Goal: Task Accomplishment & Management: Use online tool/utility

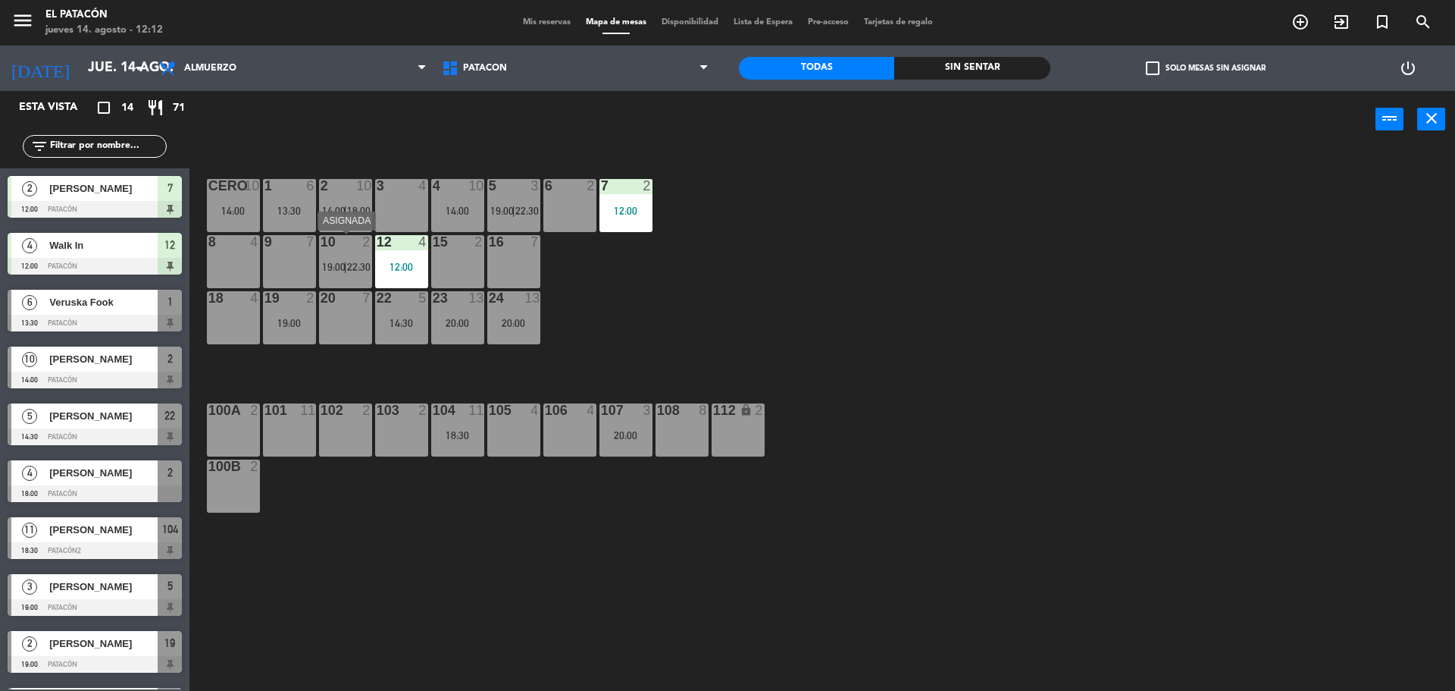
click at [344, 245] on div at bounding box center [345, 242] width 25 height 14
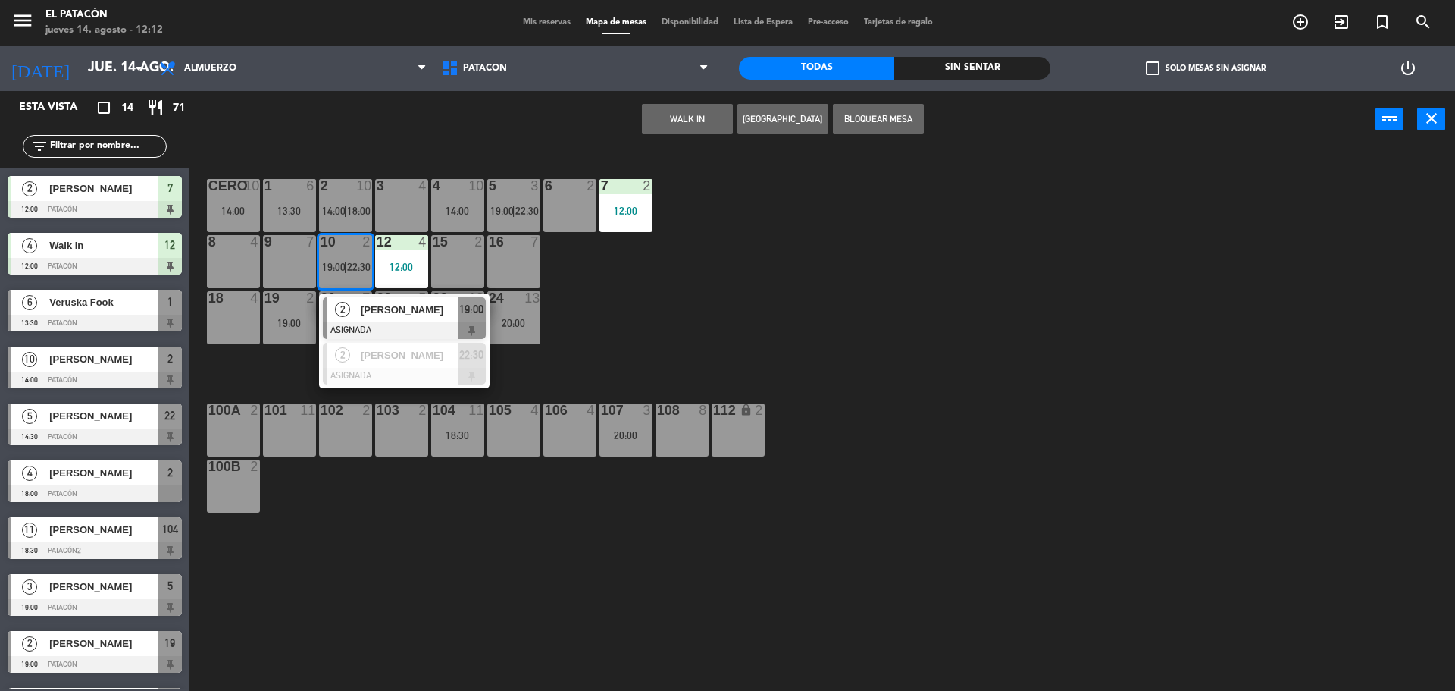
click at [662, 118] on button "WALK IN" at bounding box center [687, 119] width 91 height 30
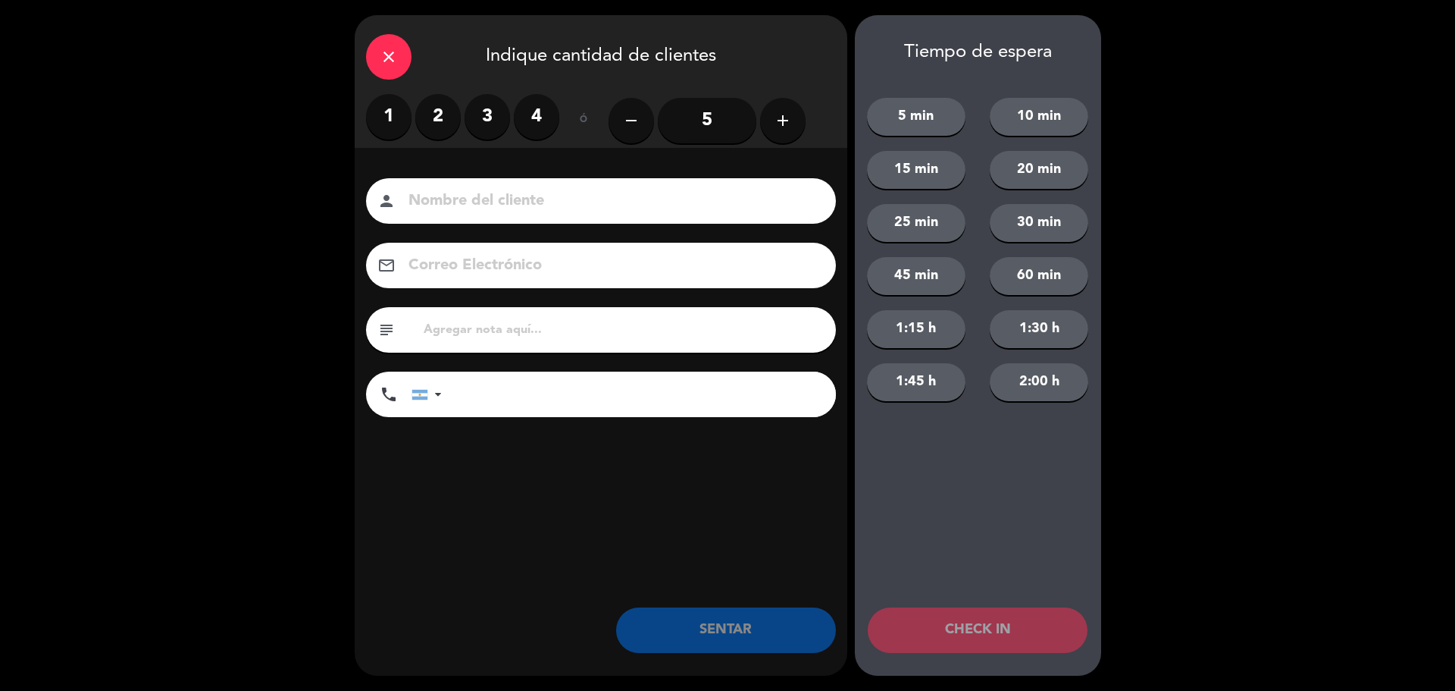
click at [434, 120] on label "2" at bounding box center [437, 116] width 45 height 45
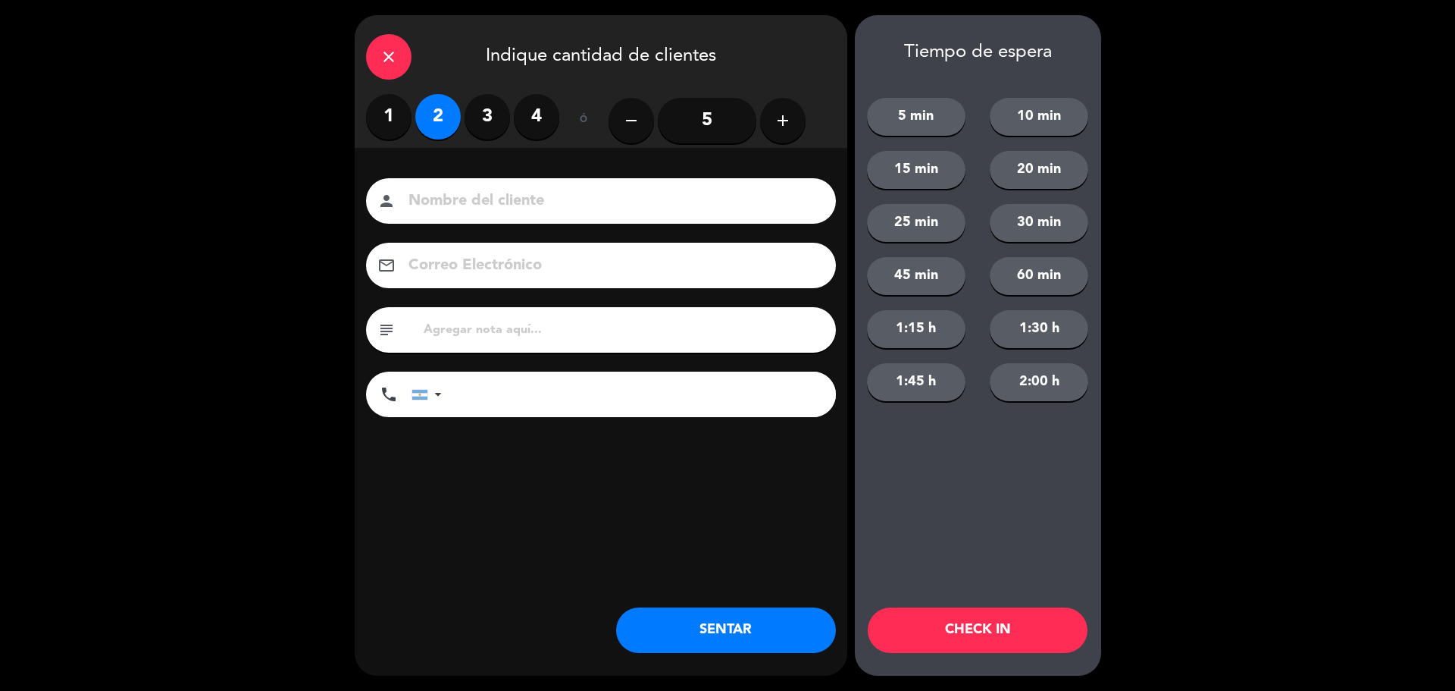
click at [774, 626] on button "SENTAR" at bounding box center [726, 629] width 220 height 45
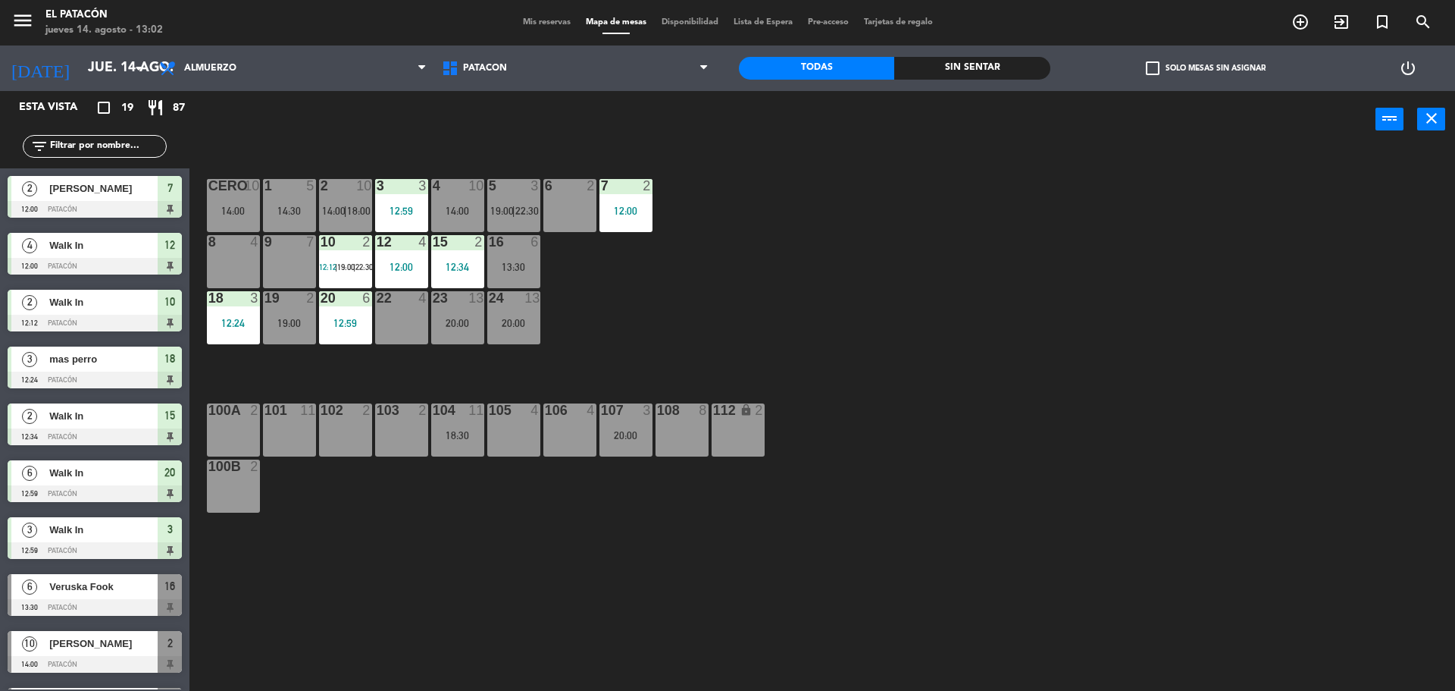
click at [575, 196] on div "6 2" at bounding box center [569, 205] width 53 height 53
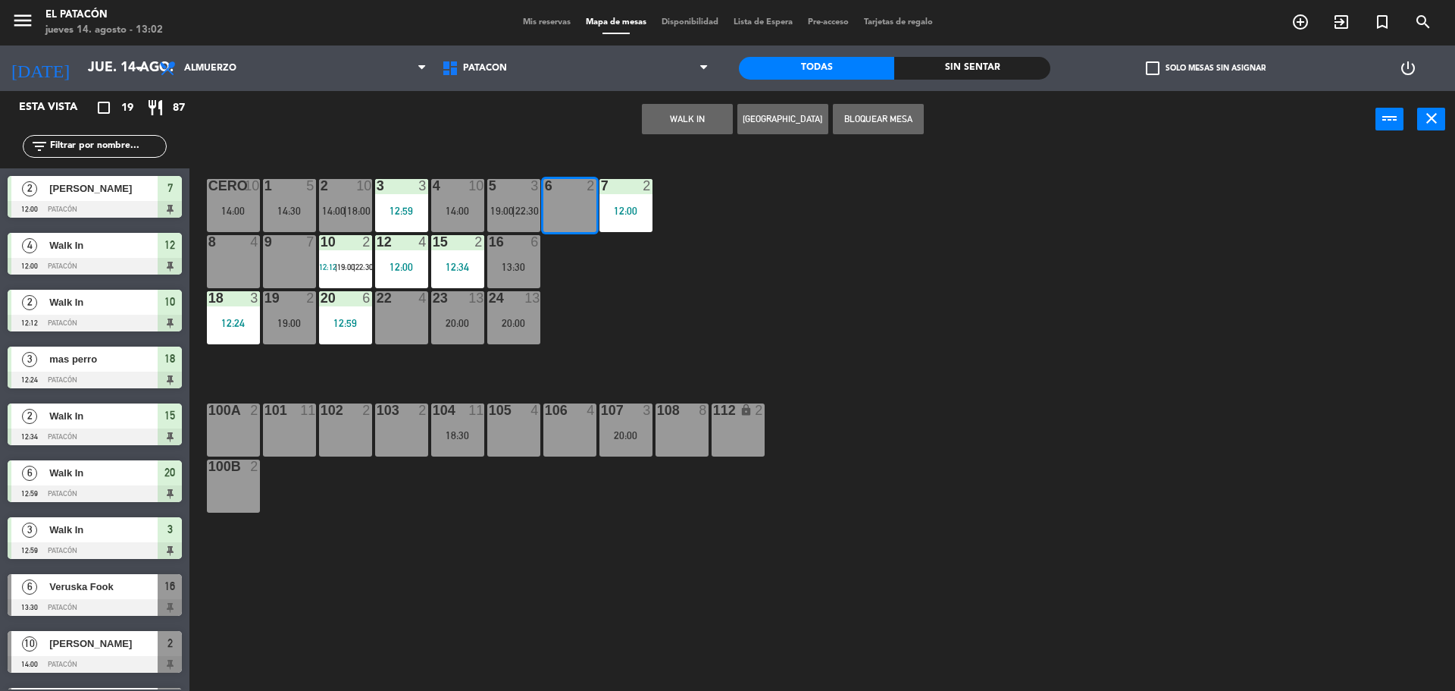
click at [693, 109] on button "WALK IN" at bounding box center [687, 119] width 91 height 30
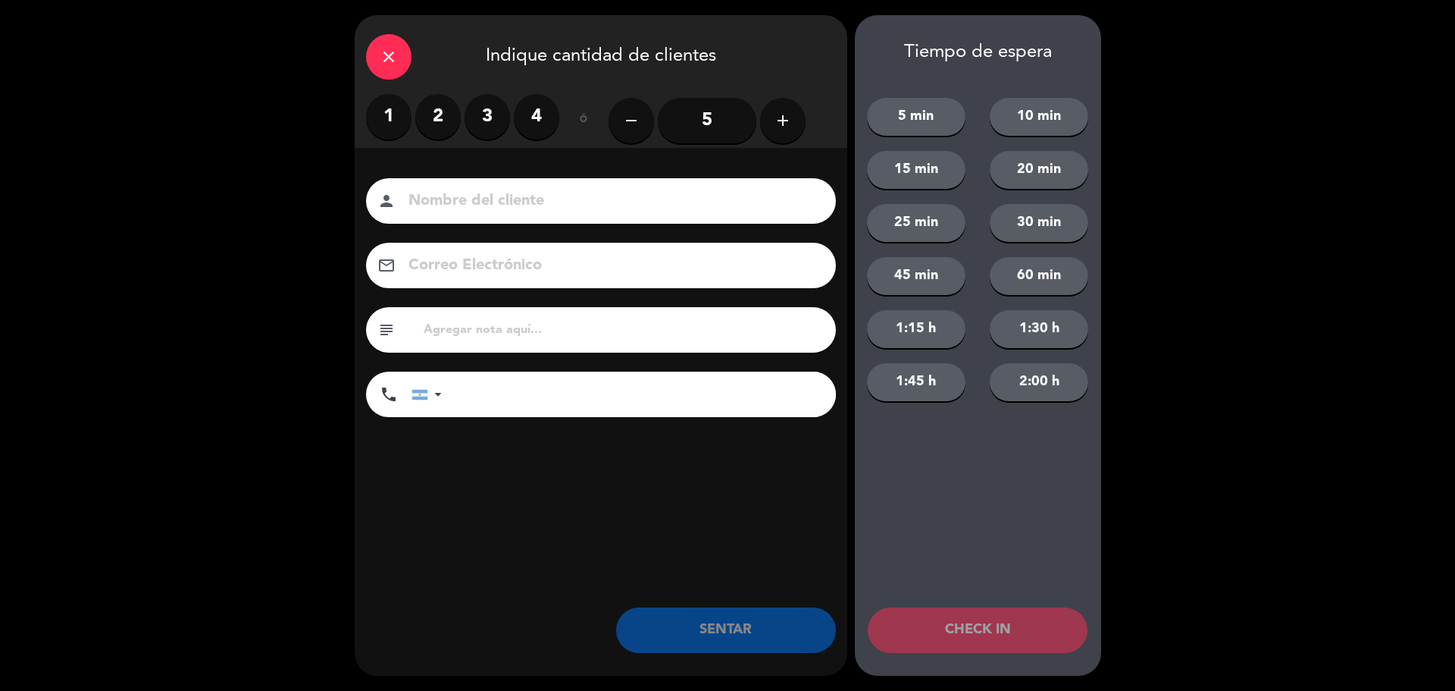
click at [440, 107] on label "2" at bounding box center [437, 116] width 45 height 45
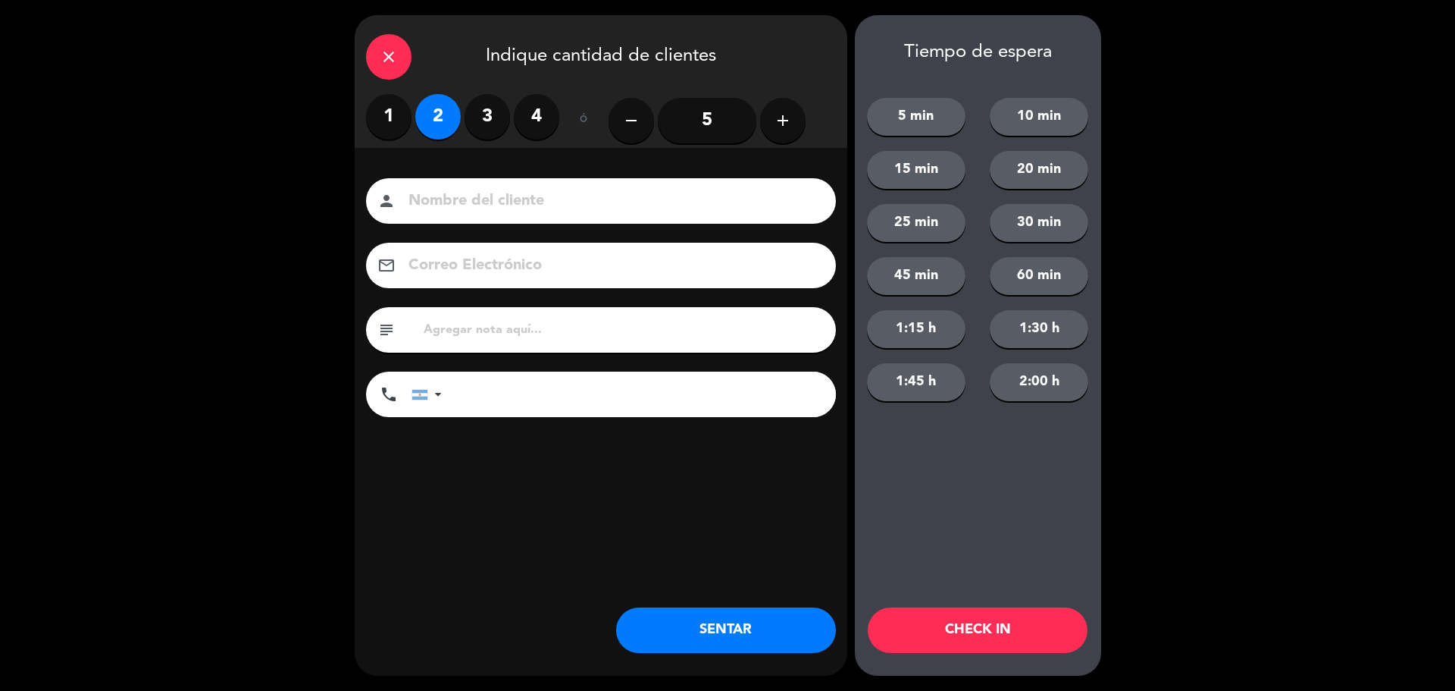
click at [700, 619] on button "SENTAR" at bounding box center [726, 629] width 220 height 45
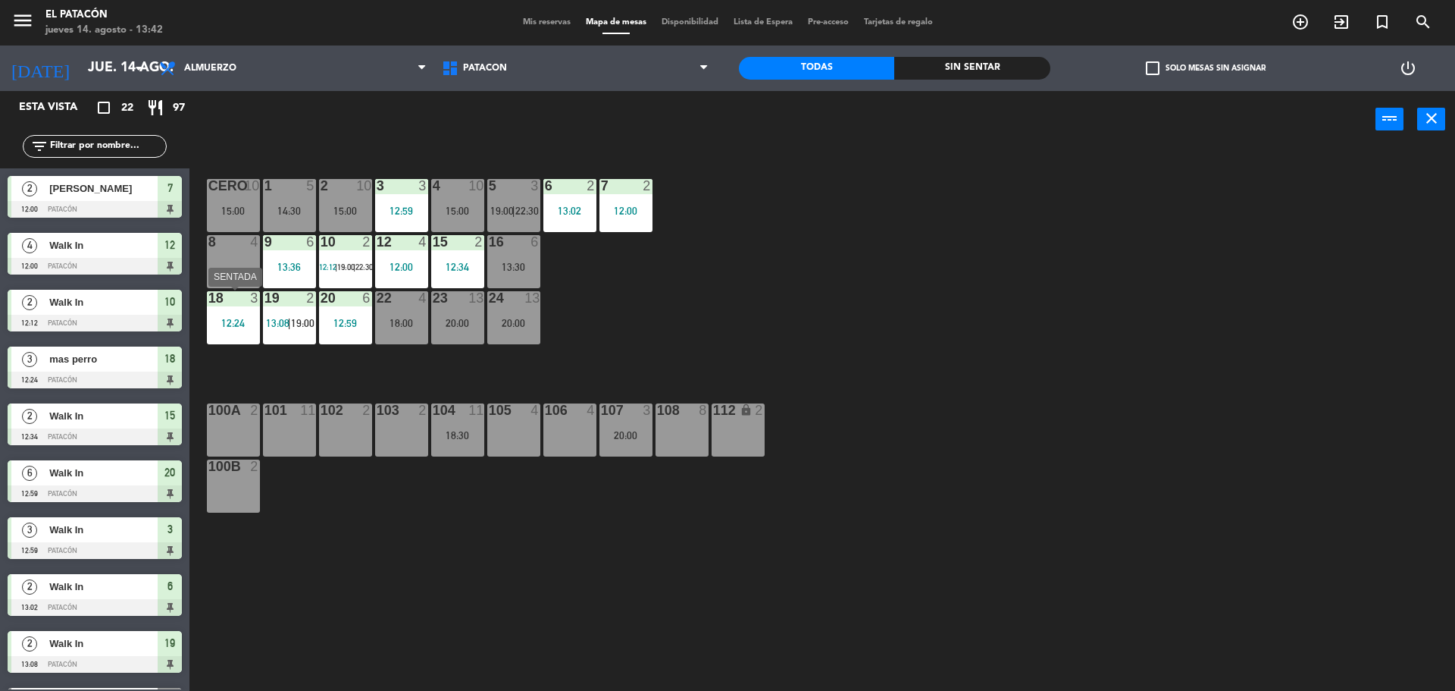
click at [238, 318] on div "12:24" at bounding box center [233, 323] width 53 height 11
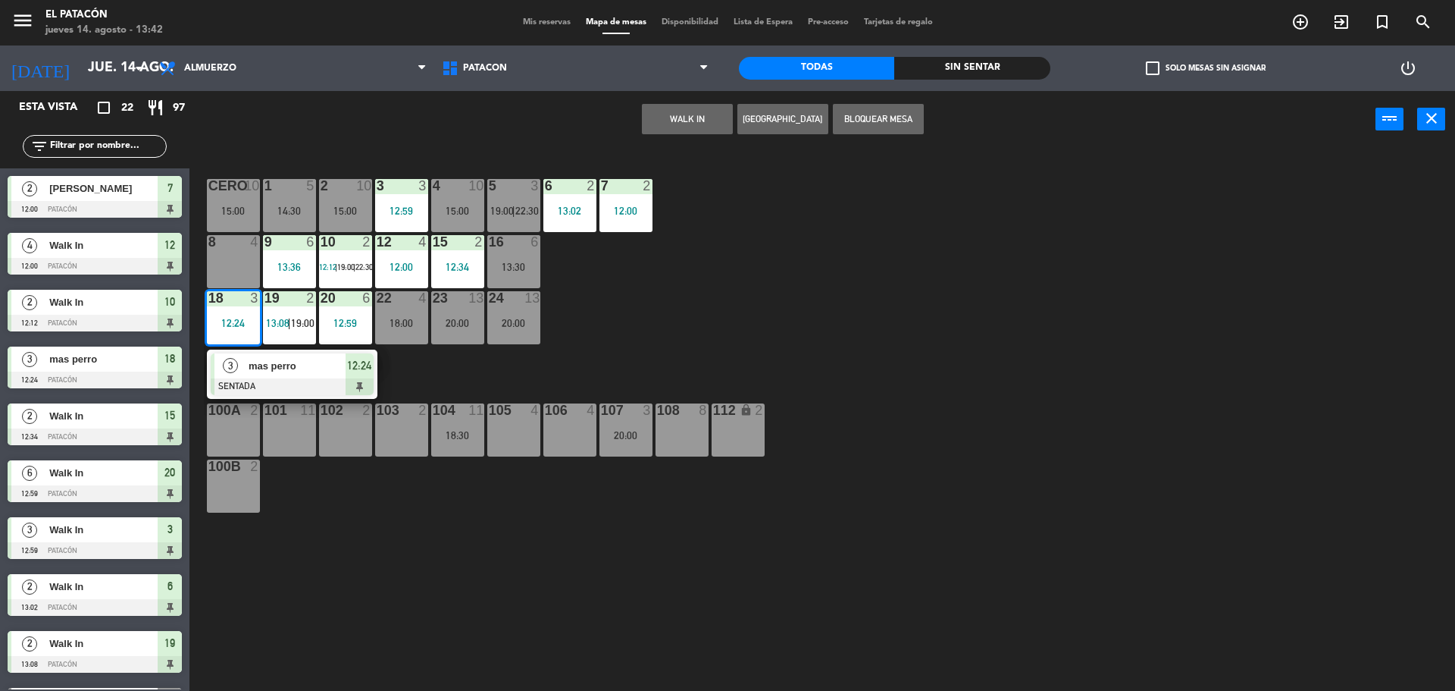
click at [265, 356] on div "mas perro" at bounding box center [296, 365] width 99 height 25
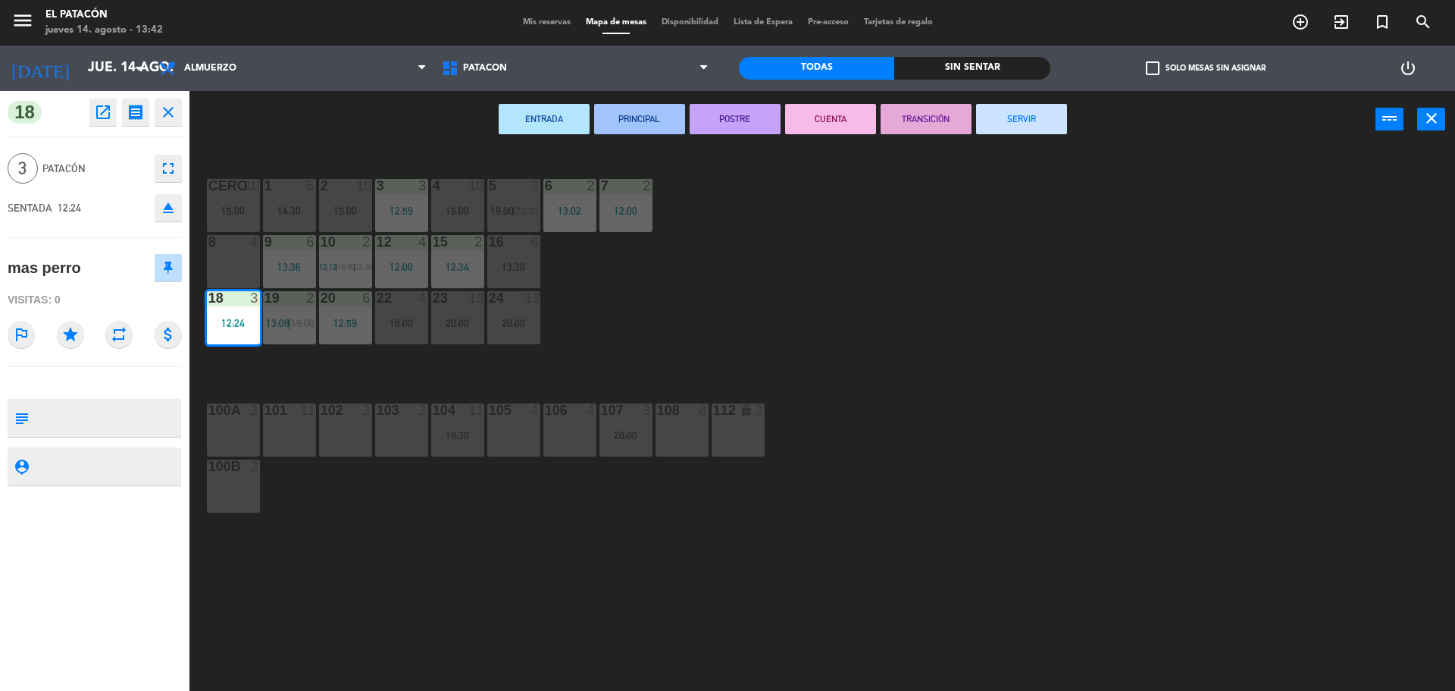
click at [1017, 119] on button "SERVIR" at bounding box center [1021, 119] width 91 height 30
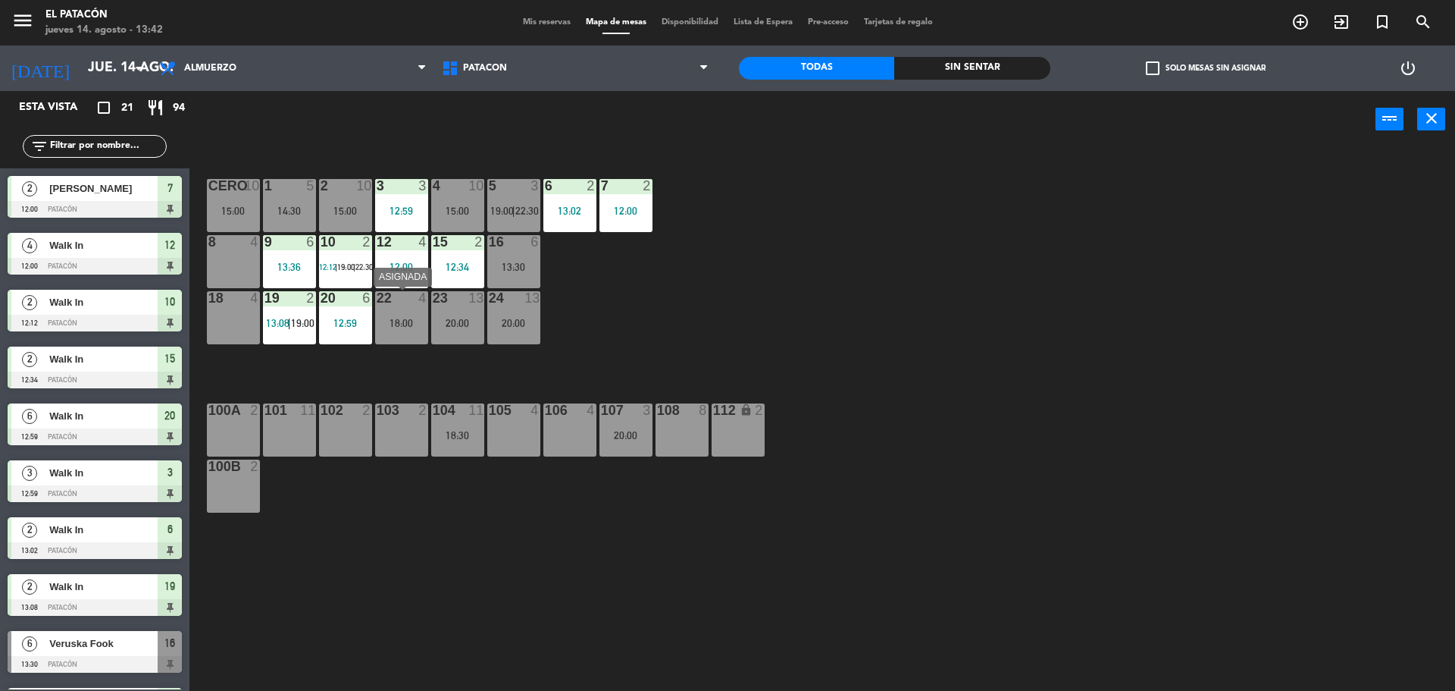
click at [406, 325] on div "18:00" at bounding box center [401, 323] width 53 height 11
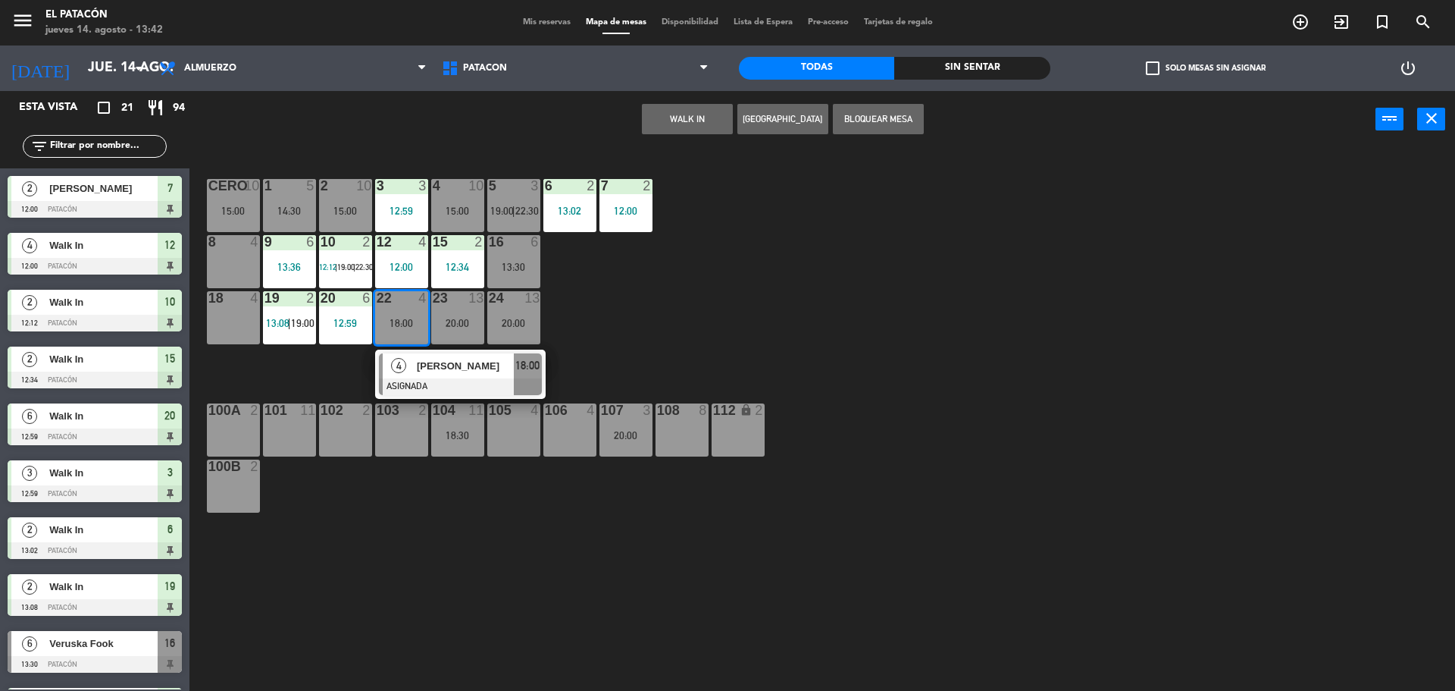
click at [439, 362] on span "[PERSON_NAME]" at bounding box center [465, 366] width 97 height 16
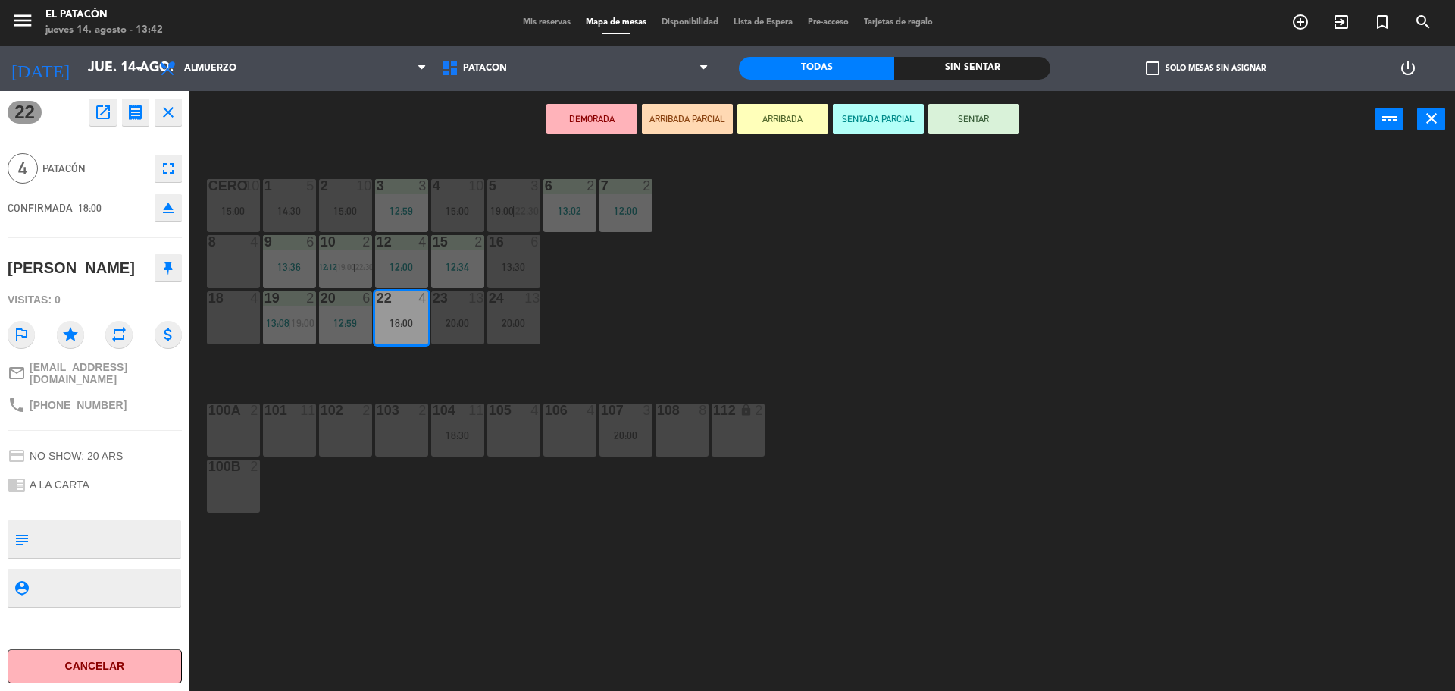
click at [882, 312] on div "1 5 14:30 2 10 15:00 3 3 12:59 4 10 15:00 5 3 19:00 | 22:30 6 2 13:02 7 2 12:00…" at bounding box center [829, 423] width 1251 height 543
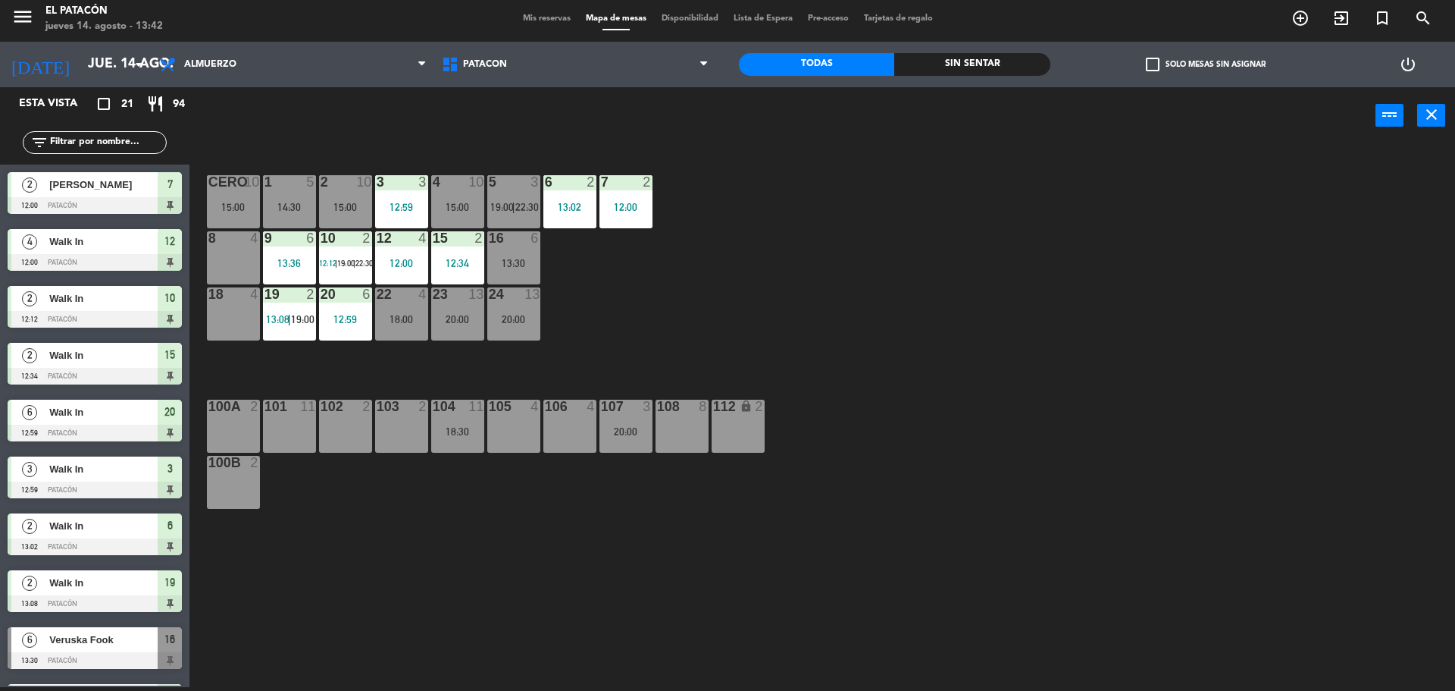
click at [398, 318] on div "18:00" at bounding box center [401, 319] width 53 height 11
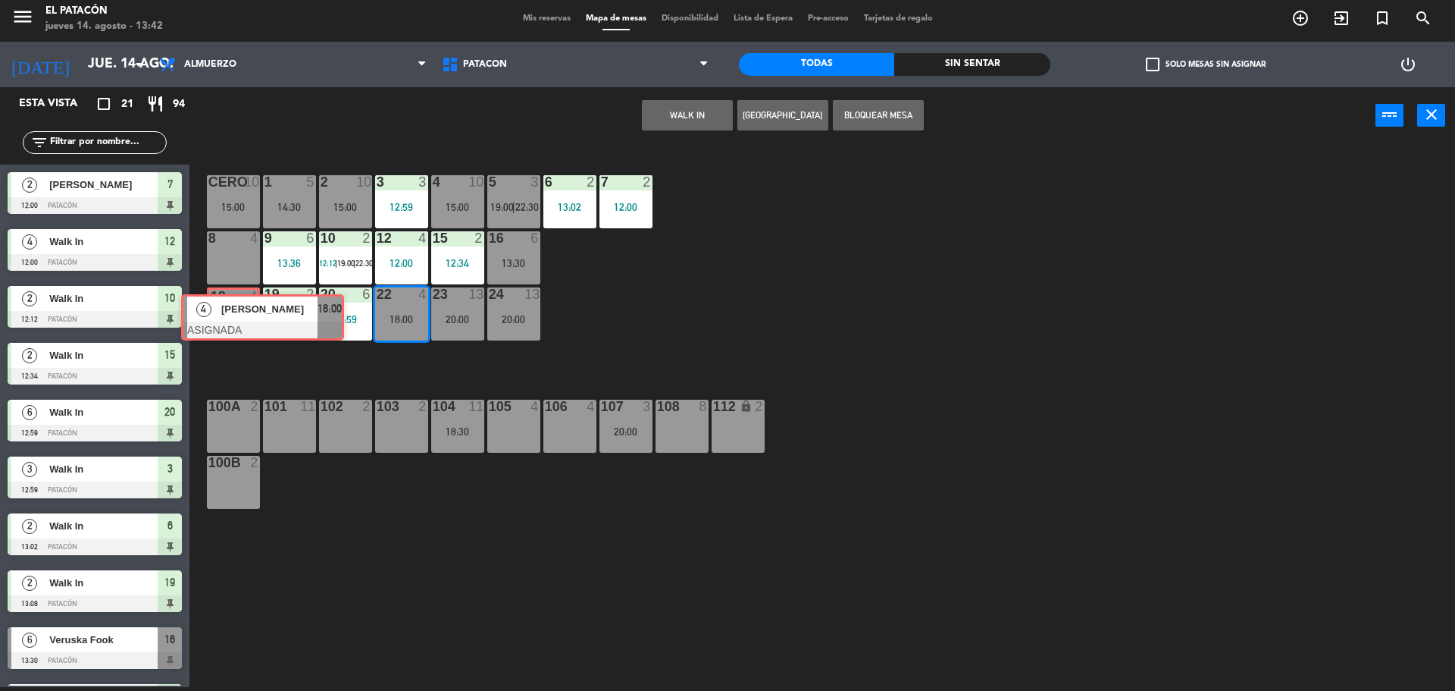
drag, startPoint x: 431, startPoint y: 355, endPoint x: 233, endPoint y: 300, distance: 205.4
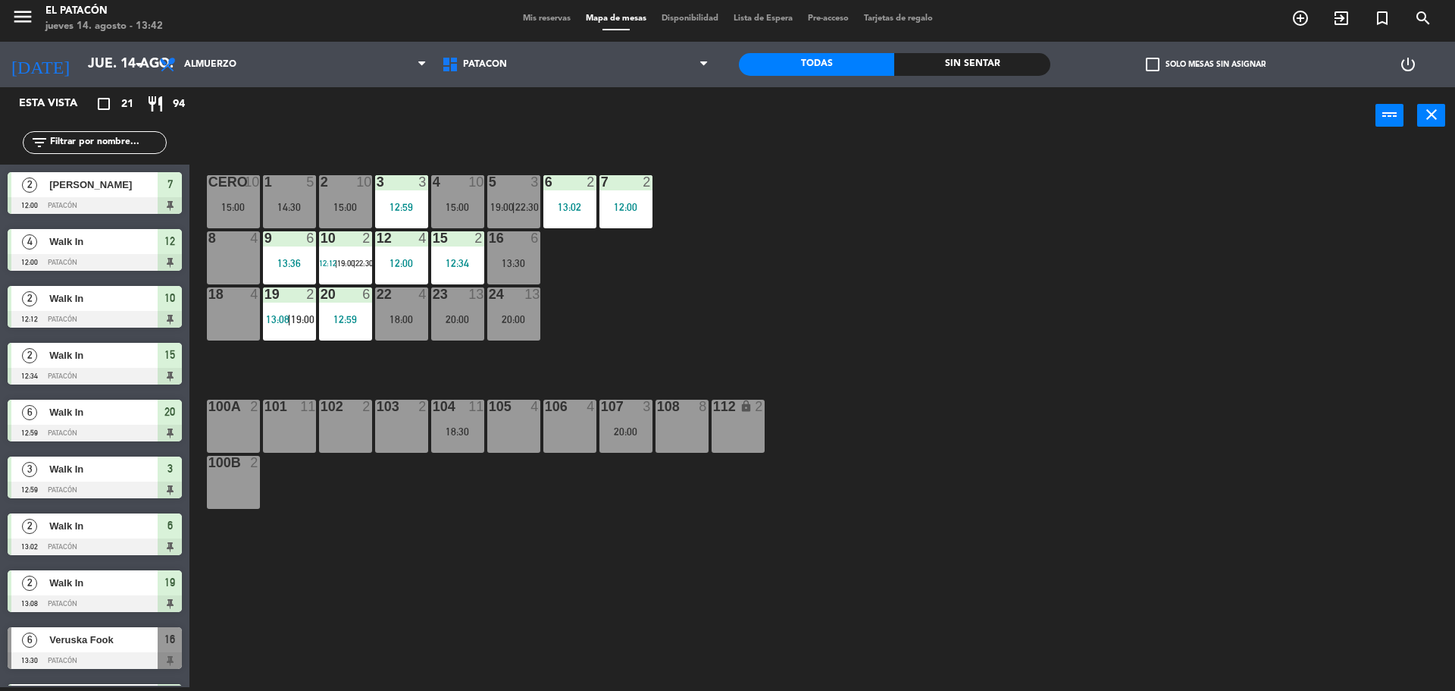
scroll to position [218, 0]
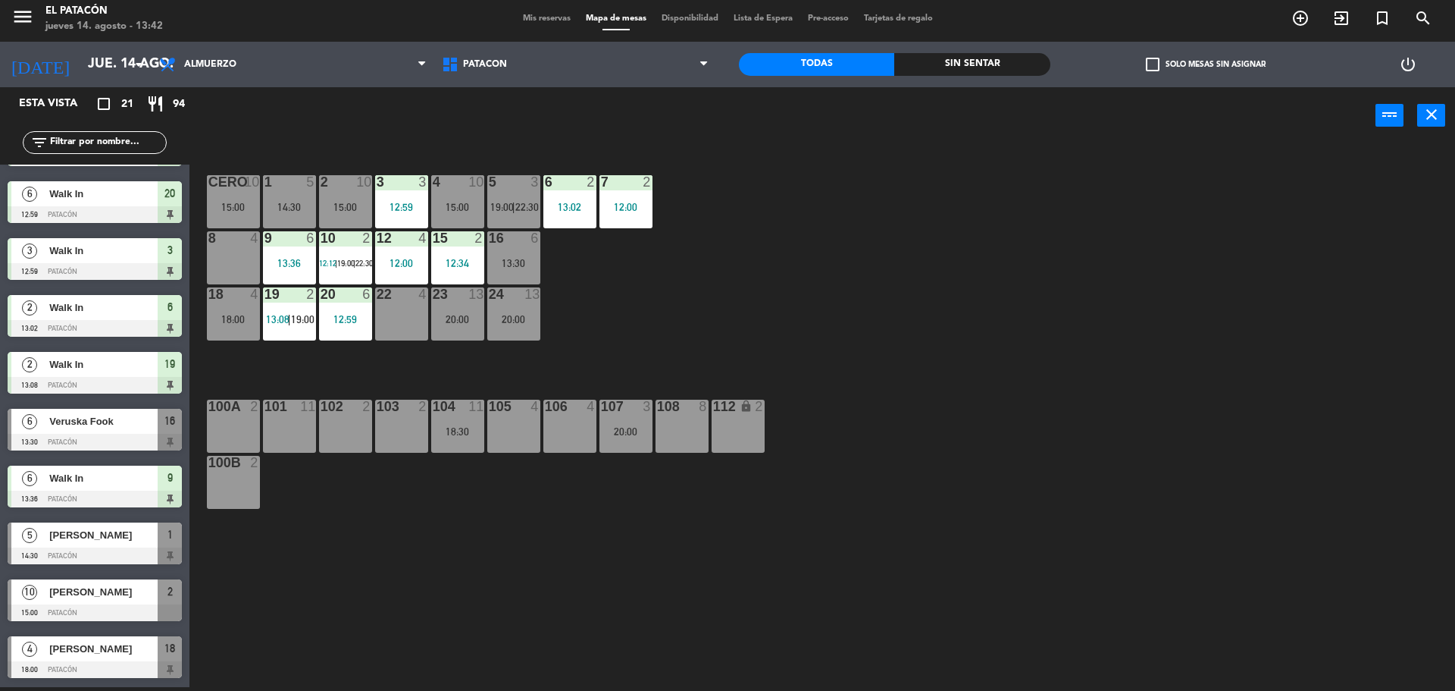
click at [739, 312] on div "1 5 14:30 2 10 15:00 3 3 12:59 4 10 15:00 5 3 19:00 | 22:30 6 2 13:02 7 2 12:00…" at bounding box center [829, 419] width 1251 height 543
click at [516, 267] on div "13:30" at bounding box center [513, 263] width 53 height 11
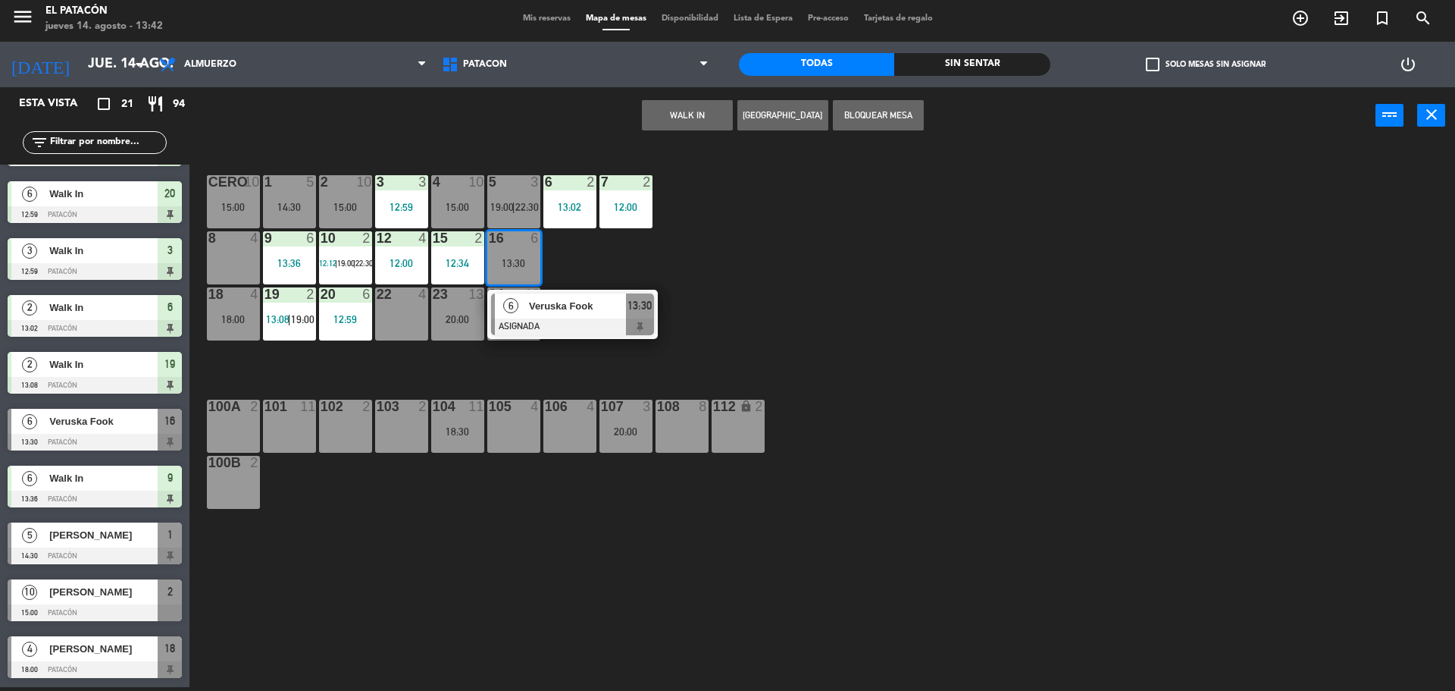
click at [568, 308] on span "Veruska Fook" at bounding box center [577, 306] width 97 height 16
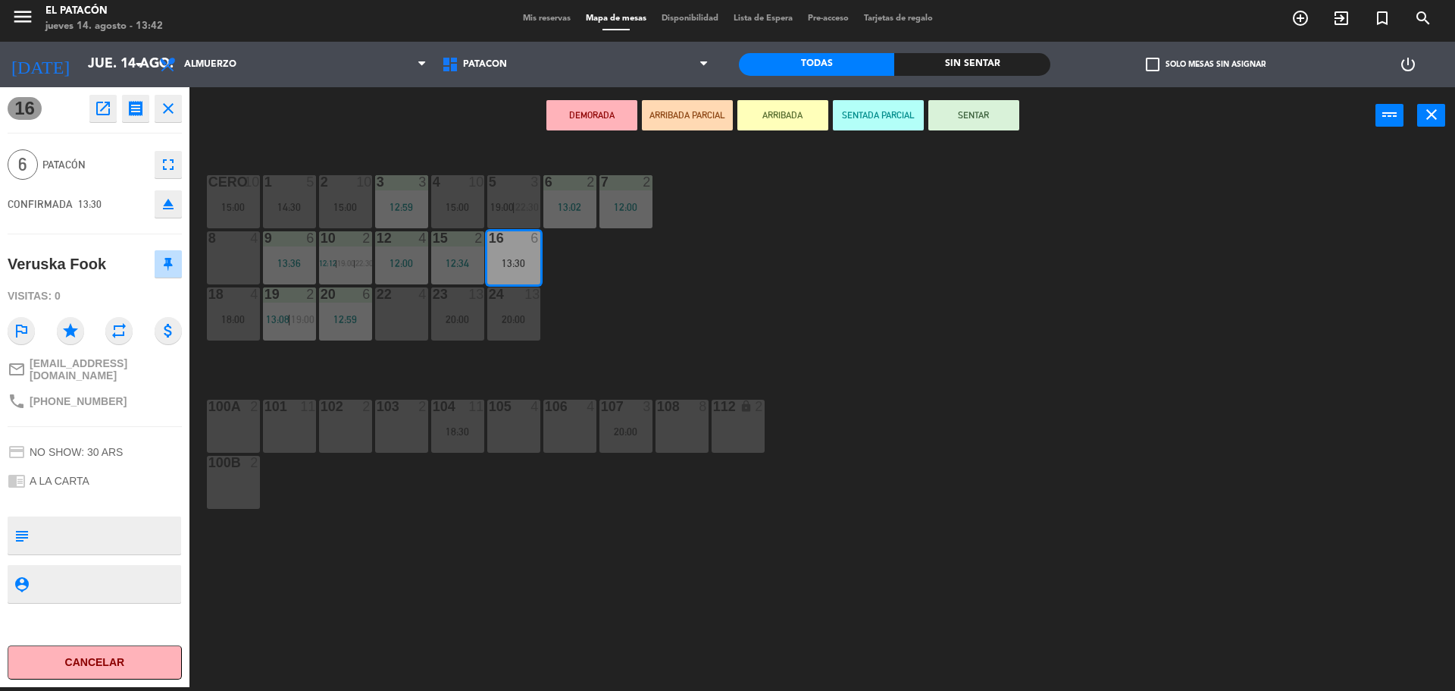
click at [746, 277] on div "1 5 14:30 2 10 15:00 3 3 12:59 4 10 15:00 5 3 19:00 | 22:30 6 2 13:02 7 2 12:00…" at bounding box center [829, 419] width 1251 height 543
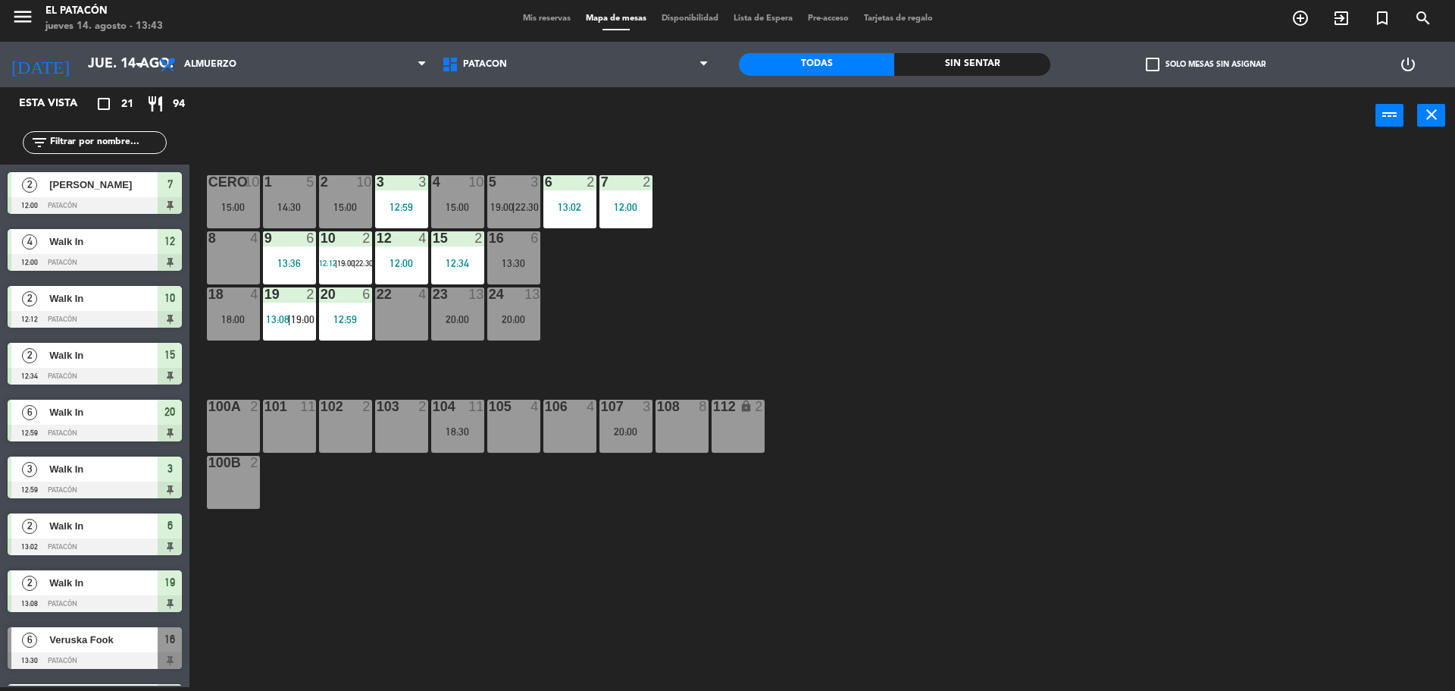
click at [503, 186] on div at bounding box center [513, 182] width 25 height 14
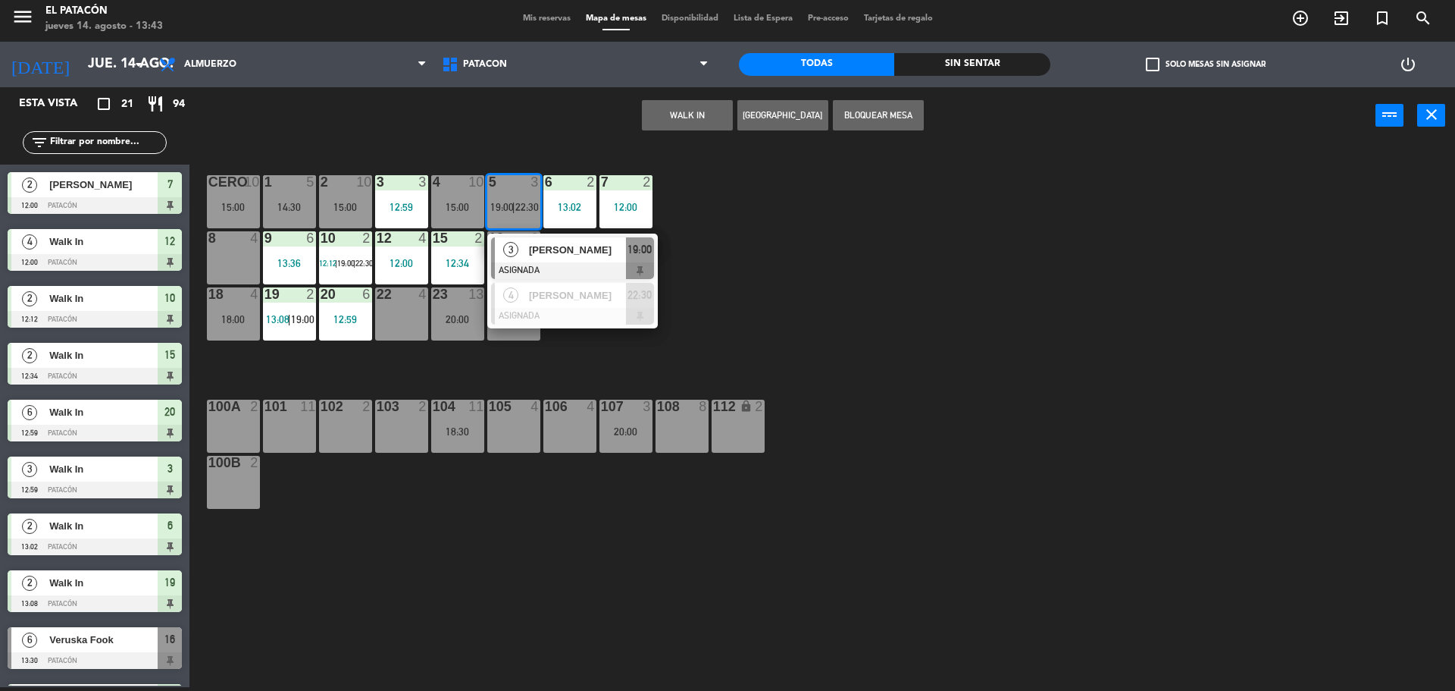
click at [669, 115] on button "WALK IN" at bounding box center [687, 115] width 91 height 30
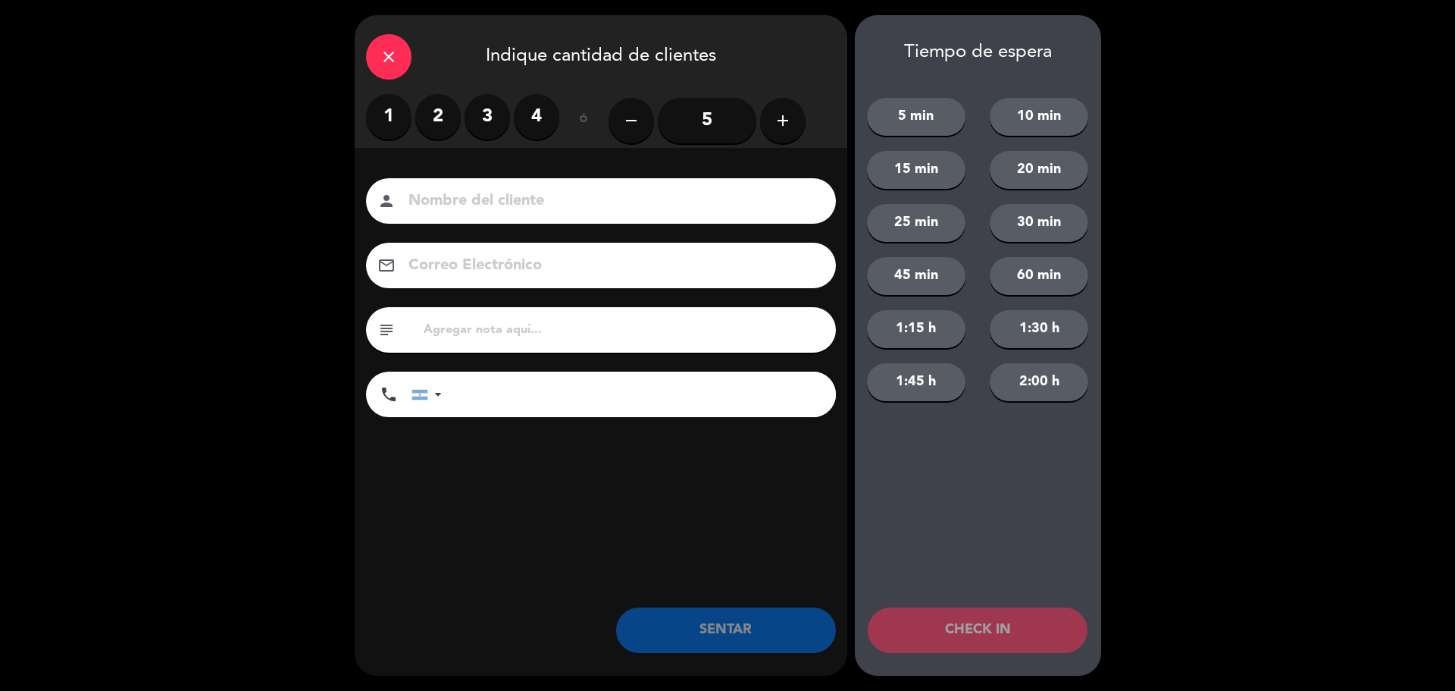
click at [497, 124] on label "3" at bounding box center [487, 116] width 45 height 45
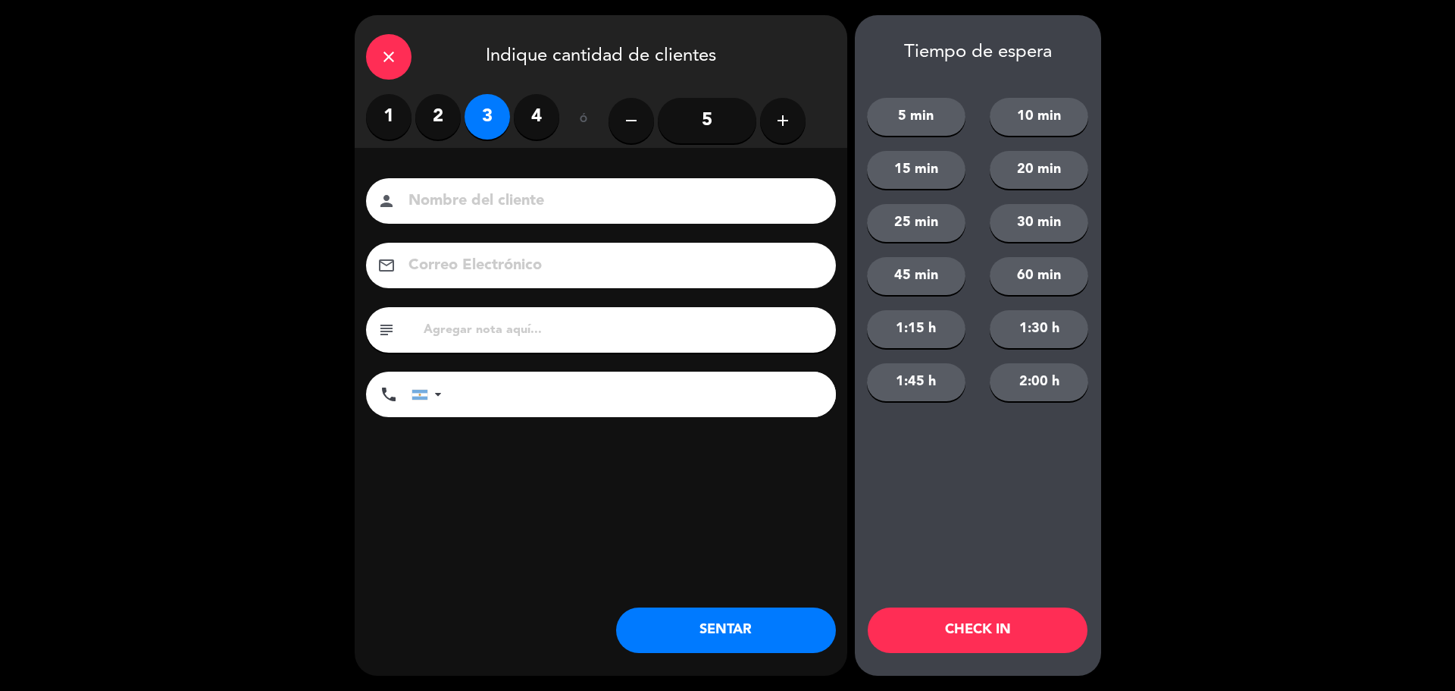
click at [732, 626] on button "SENTAR" at bounding box center [726, 629] width 220 height 45
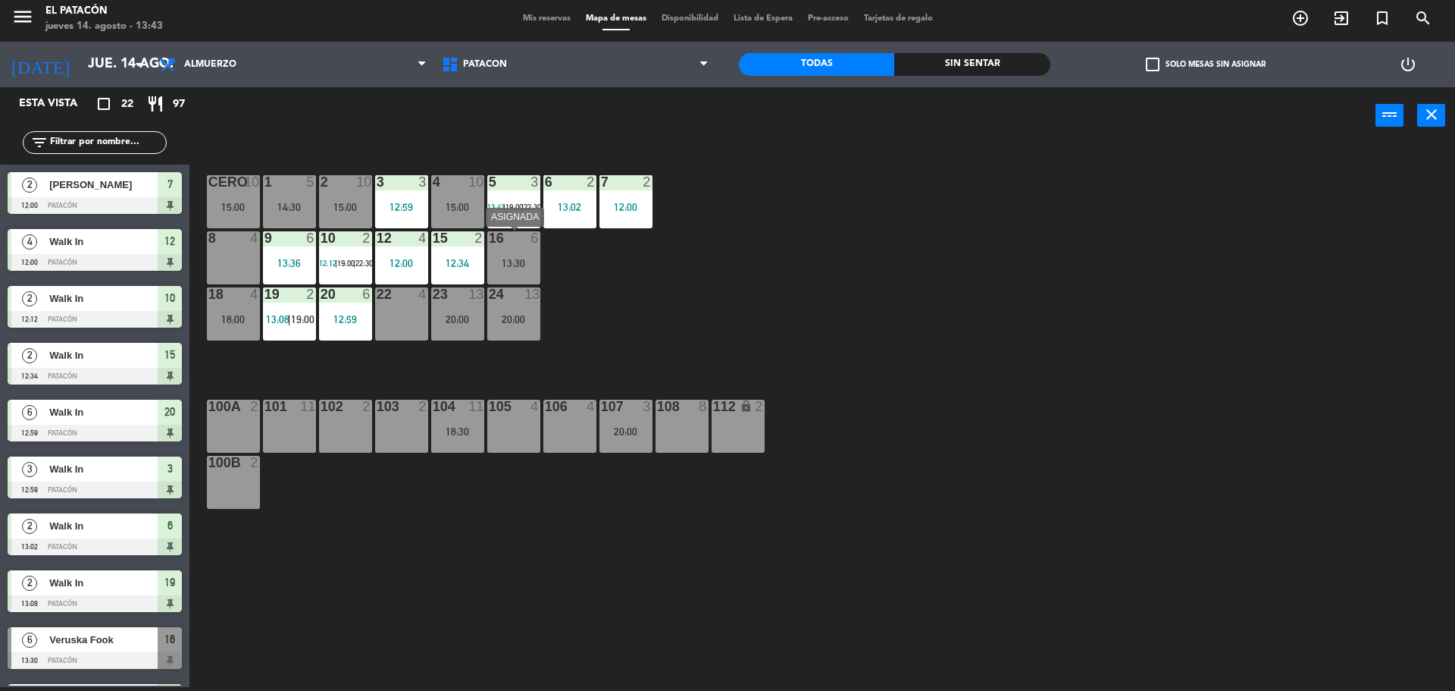
click at [523, 264] on div "13:30" at bounding box center [513, 263] width 53 height 11
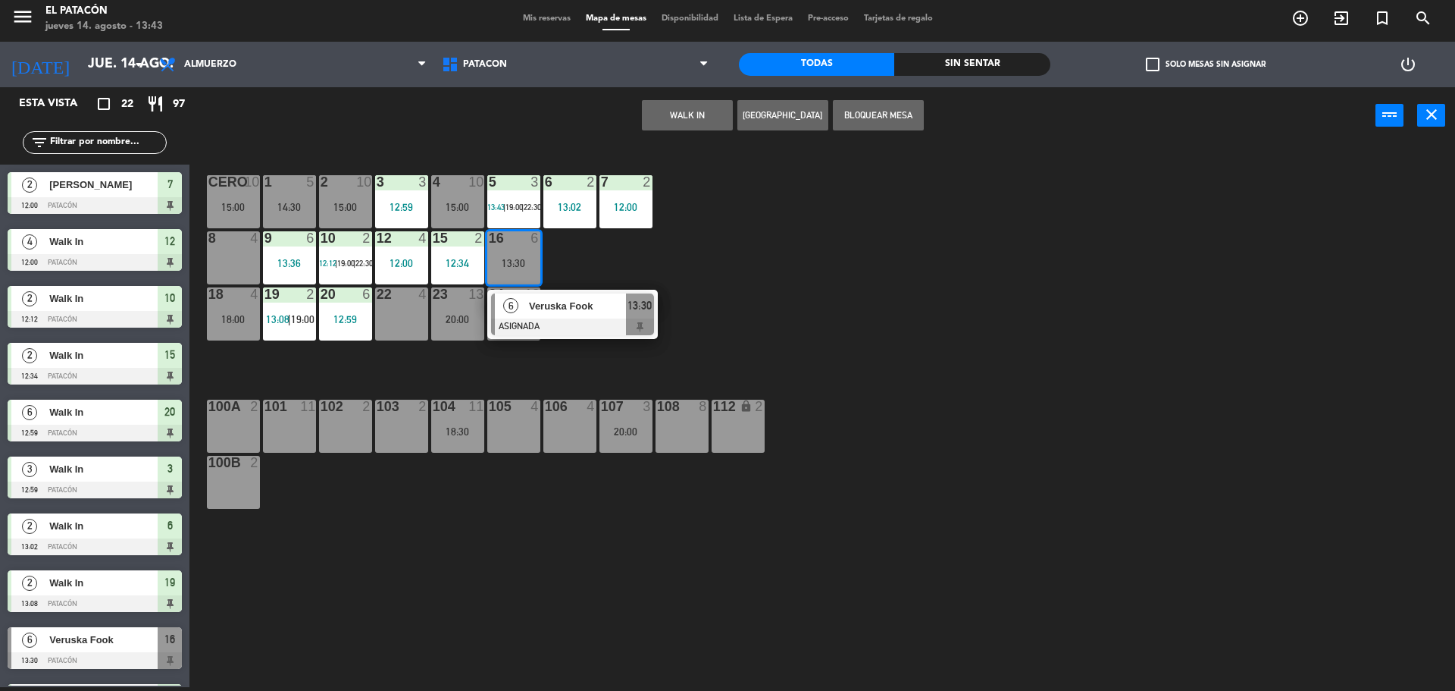
click at [772, 267] on div "1 5 14:30 2 10 15:00 3 3 12:59 4 10 15:00 5 3 13:43 | 19:00 | 22:30 6 2 13:02 7…" at bounding box center [829, 419] width 1251 height 543
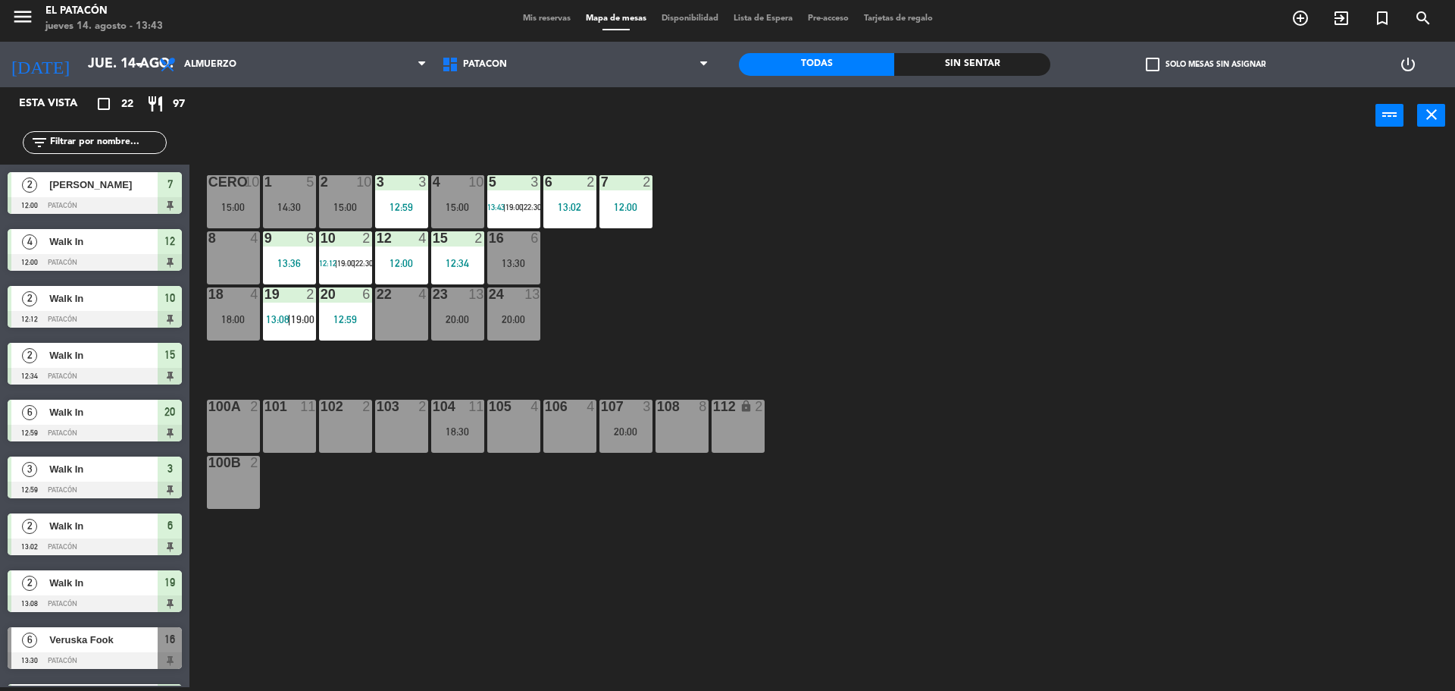
click at [345, 319] on div "12:59" at bounding box center [345, 319] width 53 height 11
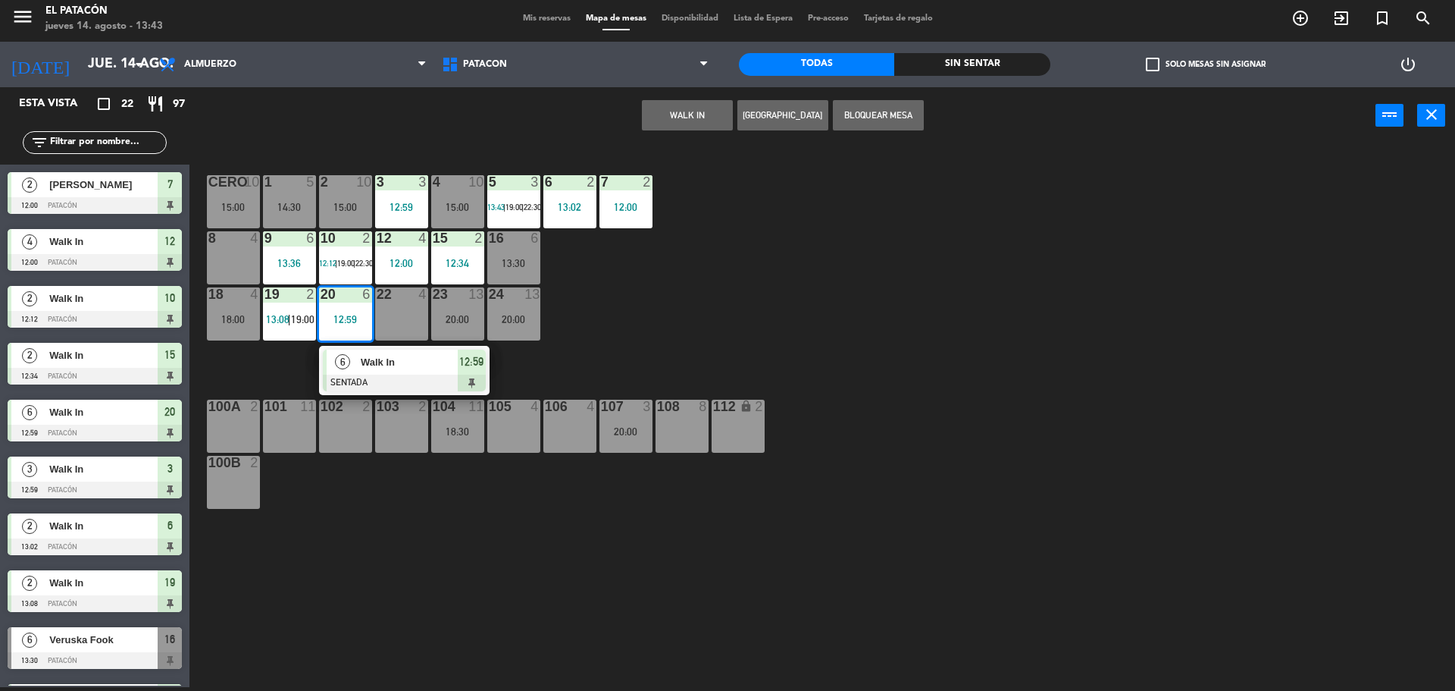
click at [345, 319] on div "12:59" at bounding box center [345, 319] width 53 height 11
